Goal: Navigation & Orientation: Find specific page/section

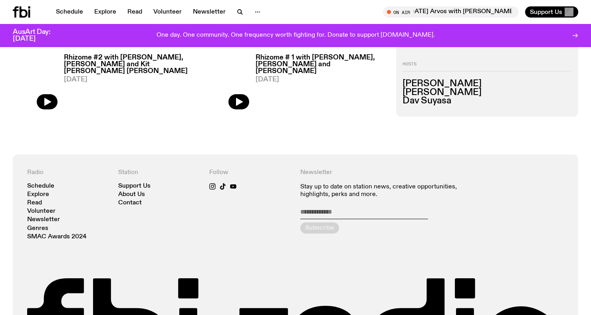
scroll to position [678, 0]
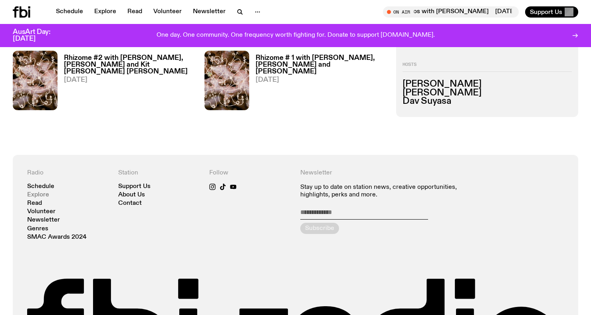
click at [44, 195] on link "Explore" at bounding box center [38, 195] width 22 height 6
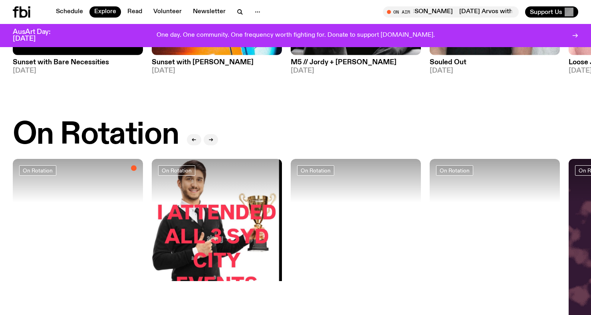
scroll to position [226, 0]
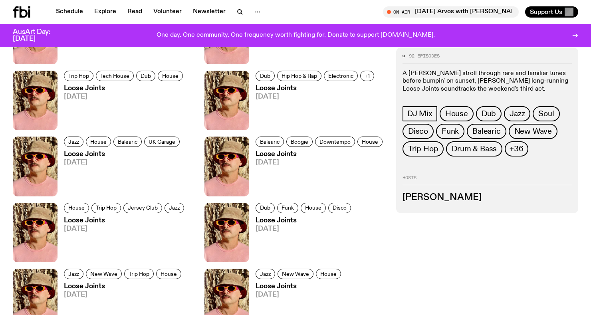
scroll to position [878, 0]
